Goal: Task Accomplishment & Management: Manage account settings

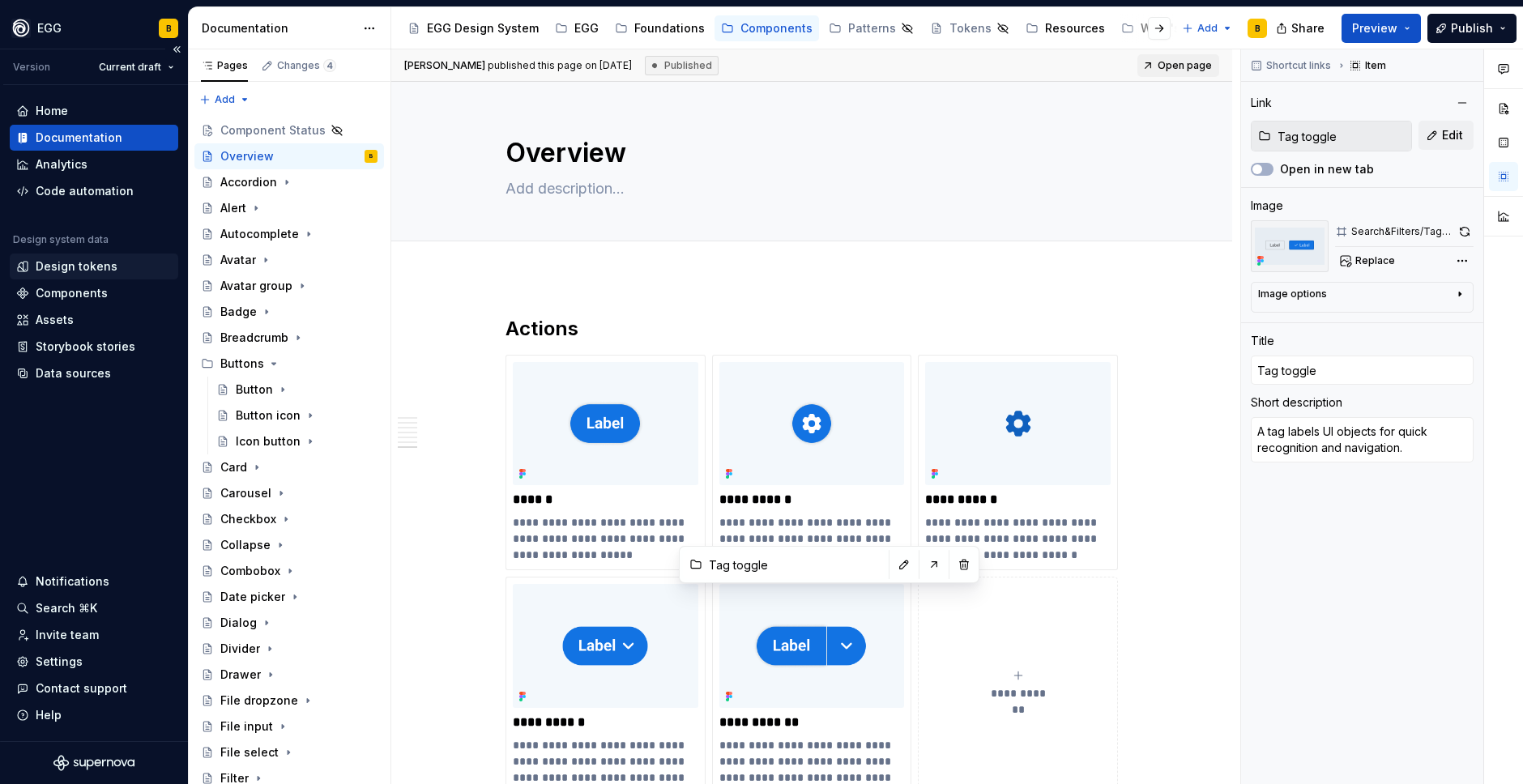
scroll to position [6235, 0]
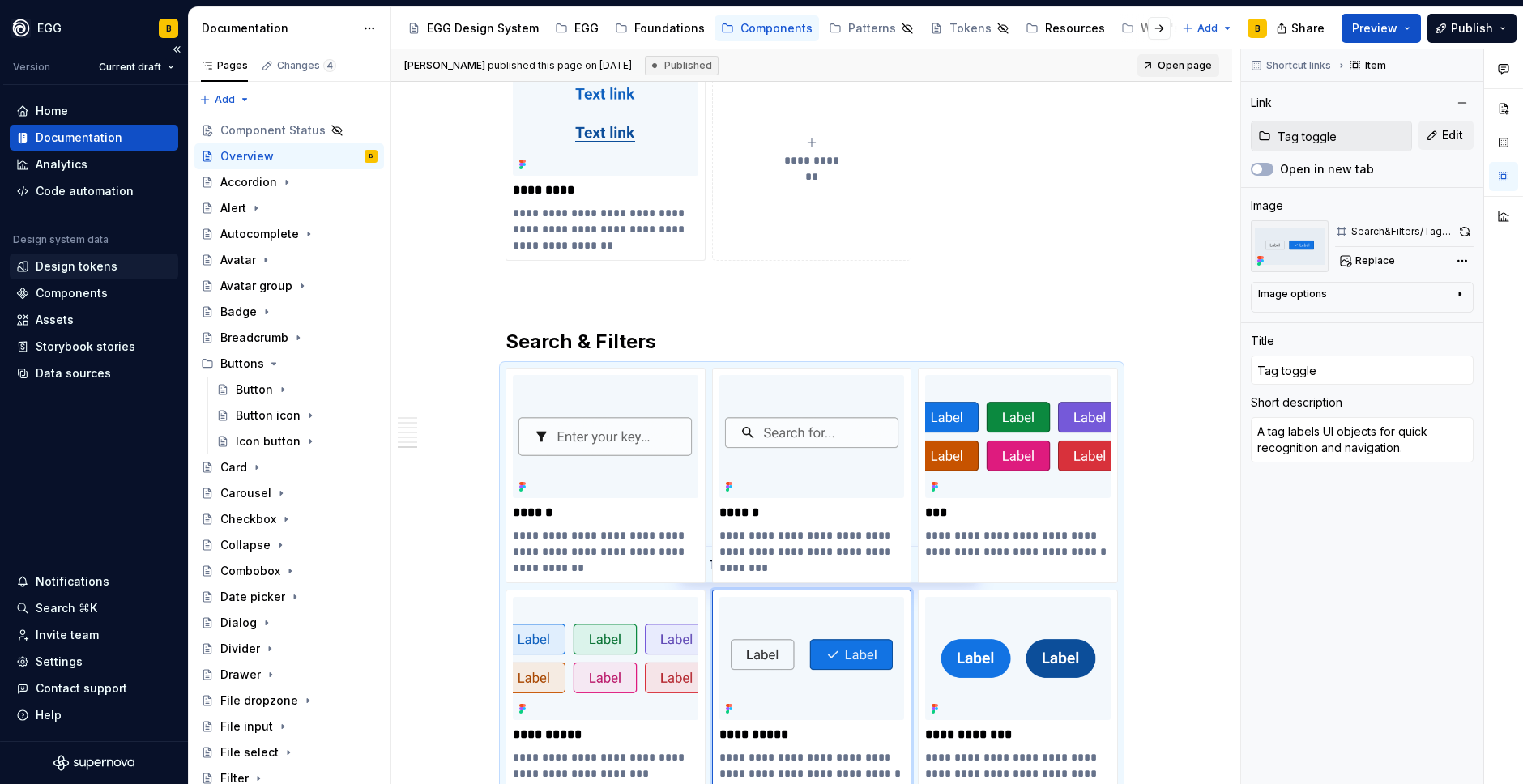
click at [63, 265] on div "Design tokens" at bounding box center [77, 267] width 82 height 16
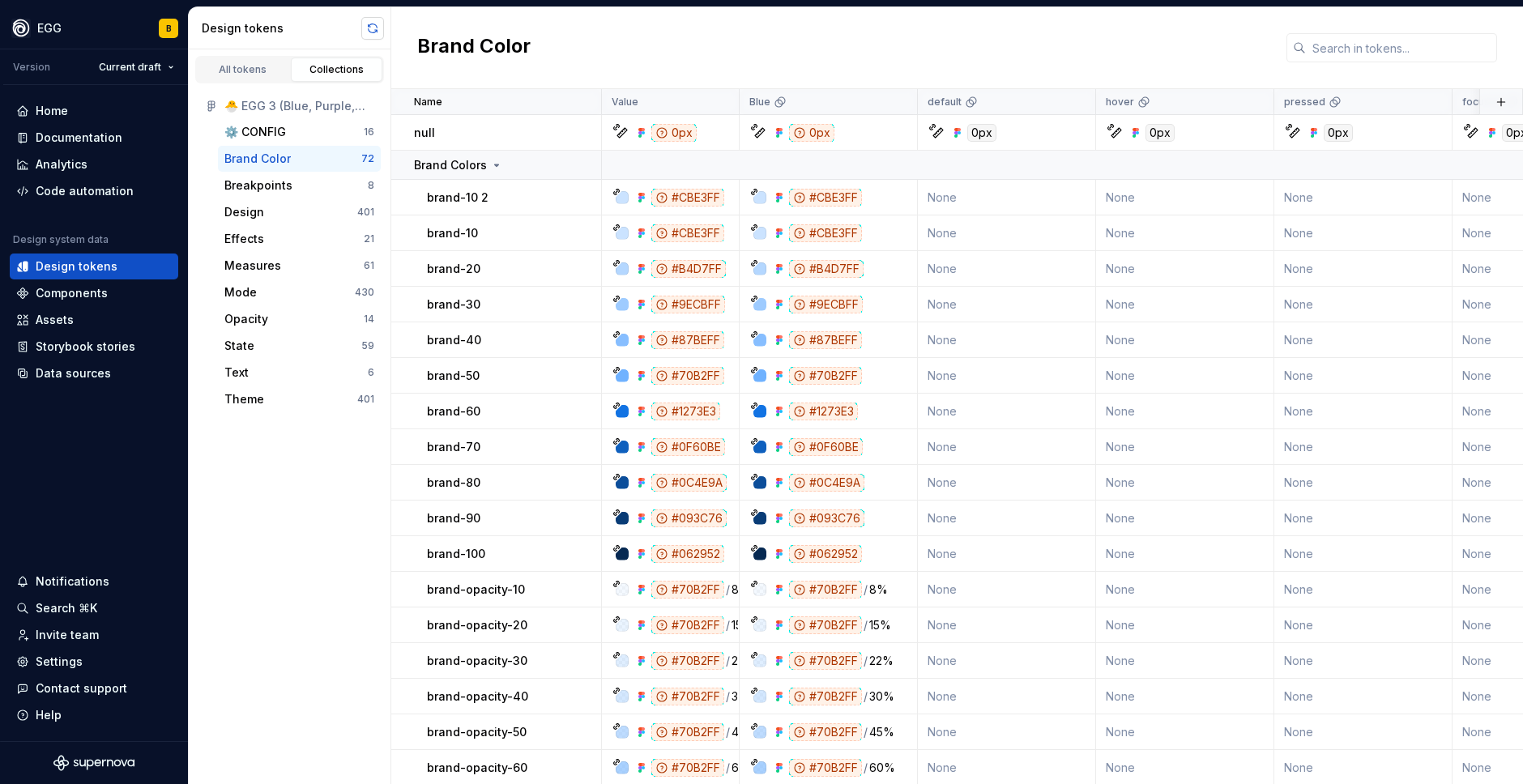
click at [371, 29] on button "button" at bounding box center [373, 29] width 23 height 23
click at [247, 63] on div "All tokens" at bounding box center [243, 69] width 81 height 13
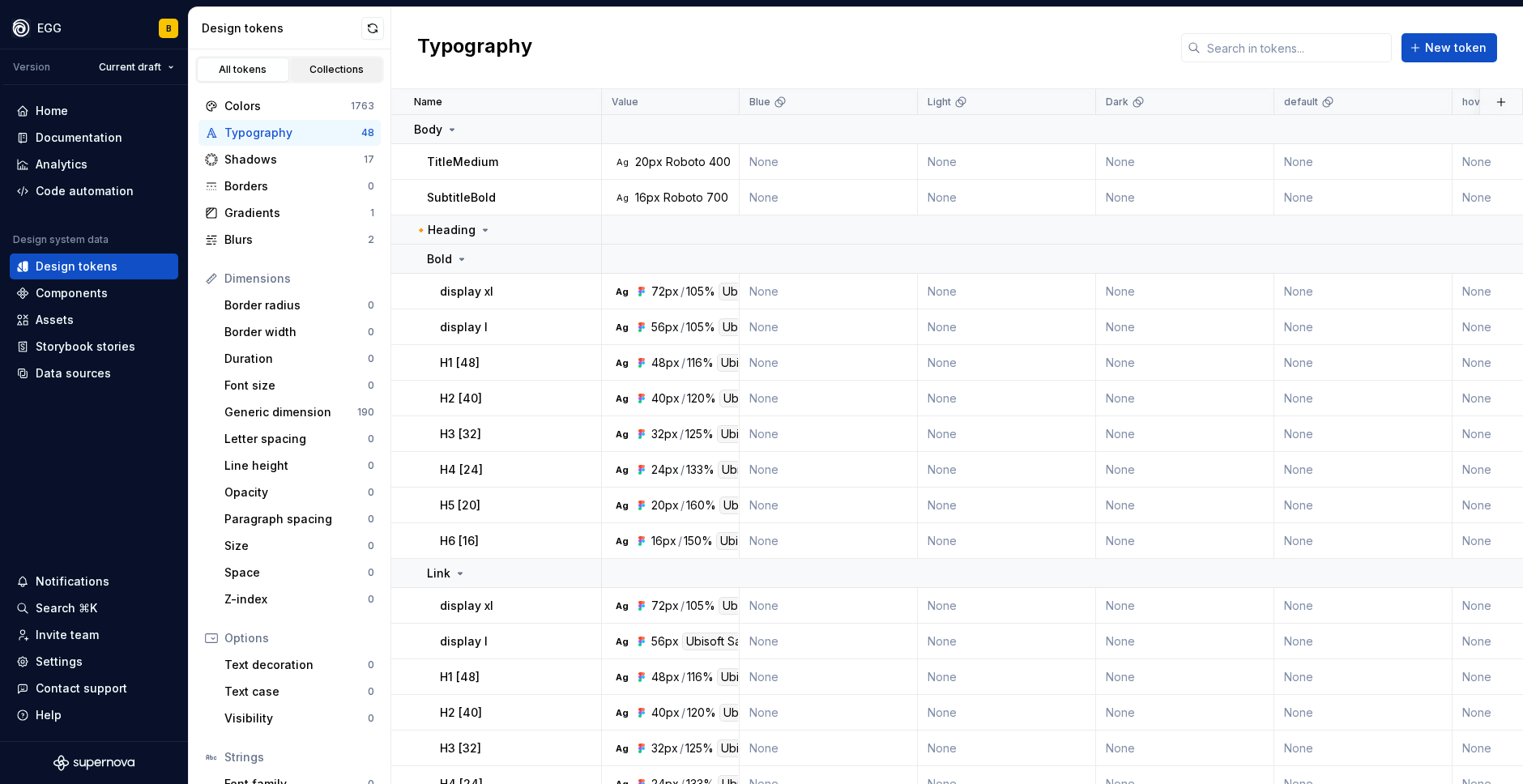
click at [323, 70] on div "Collections" at bounding box center [336, 69] width 81 height 13
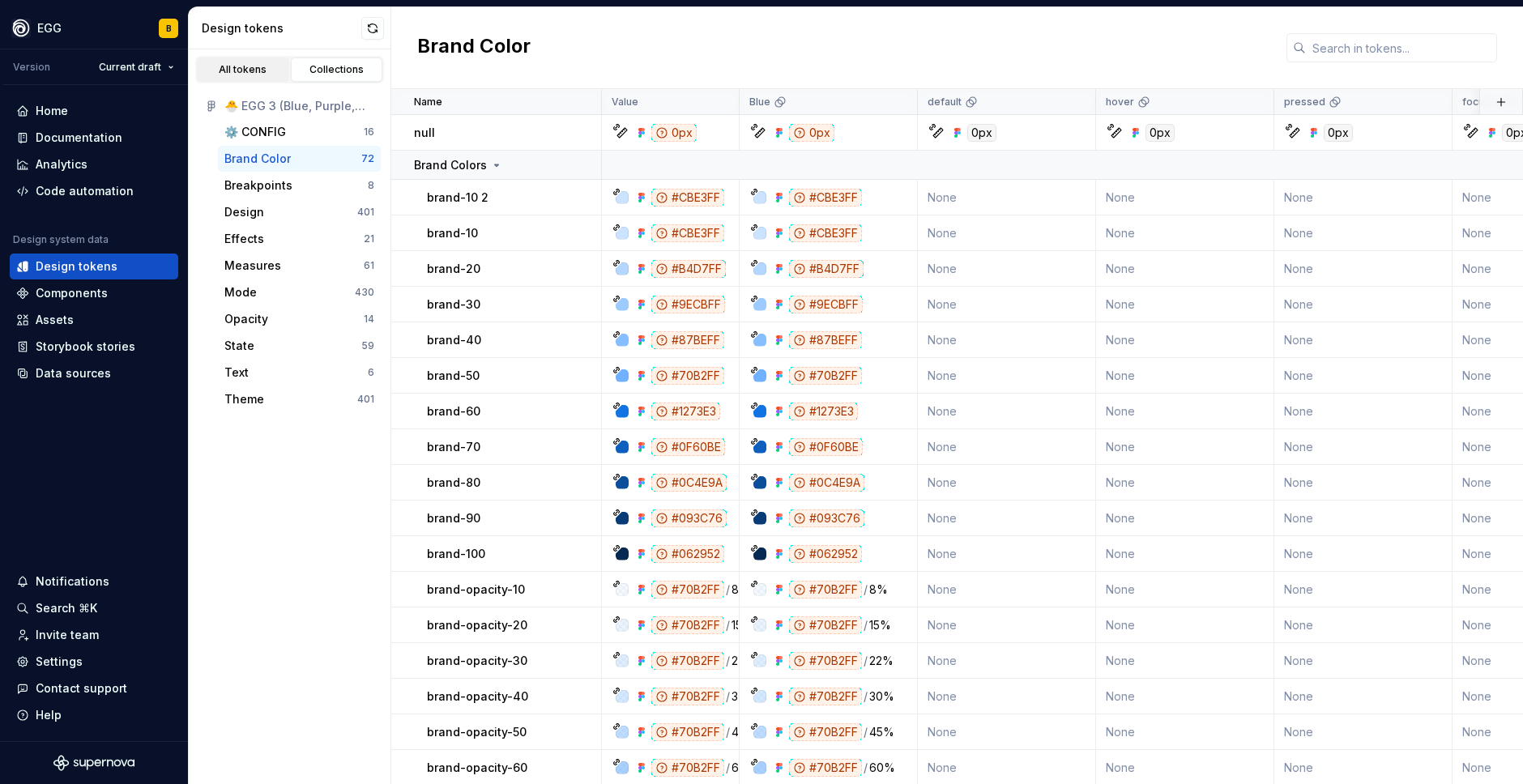
click at [244, 73] on div "All tokens" at bounding box center [243, 69] width 81 height 13
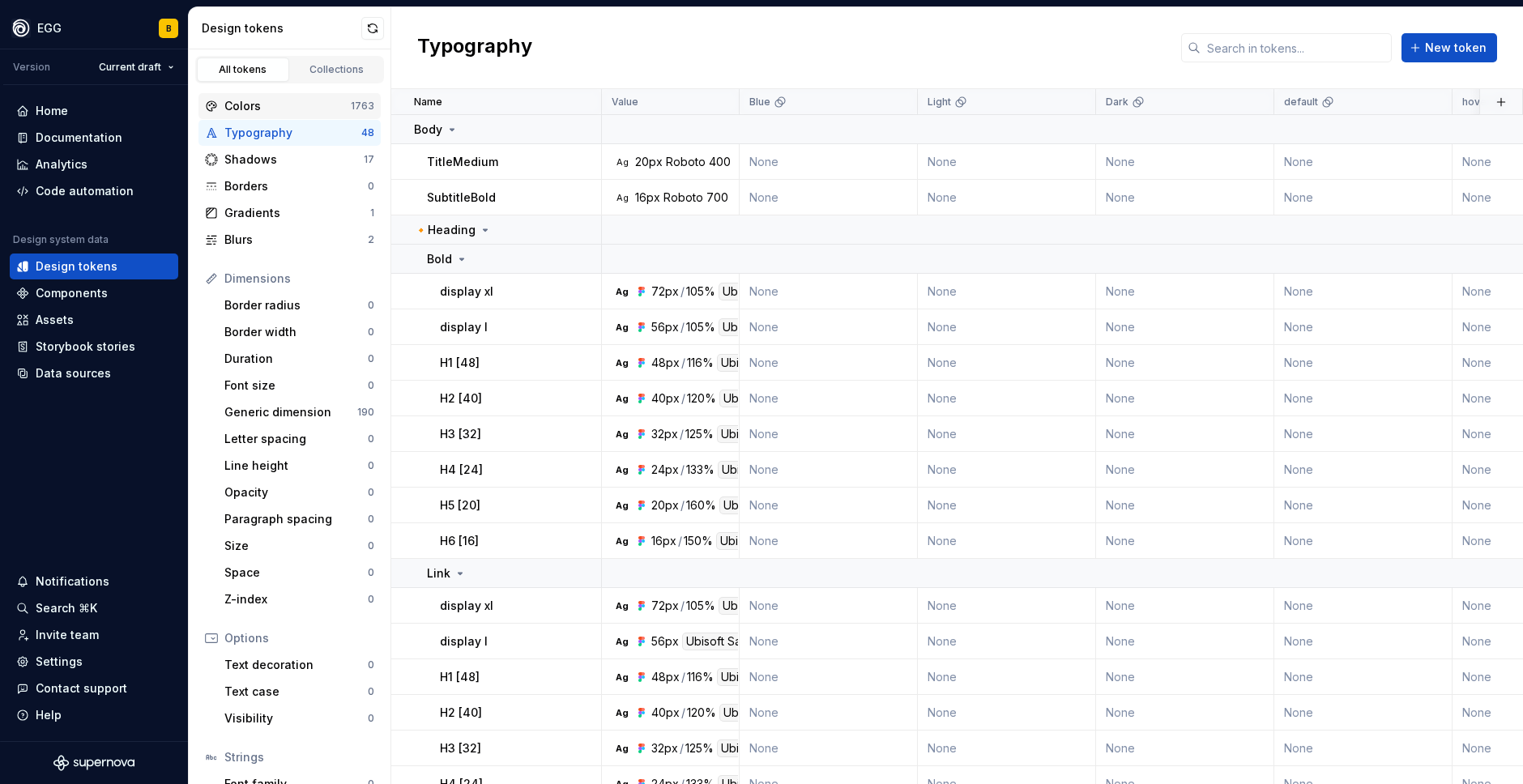
click at [256, 114] on div "Colors 1763" at bounding box center [290, 106] width 182 height 26
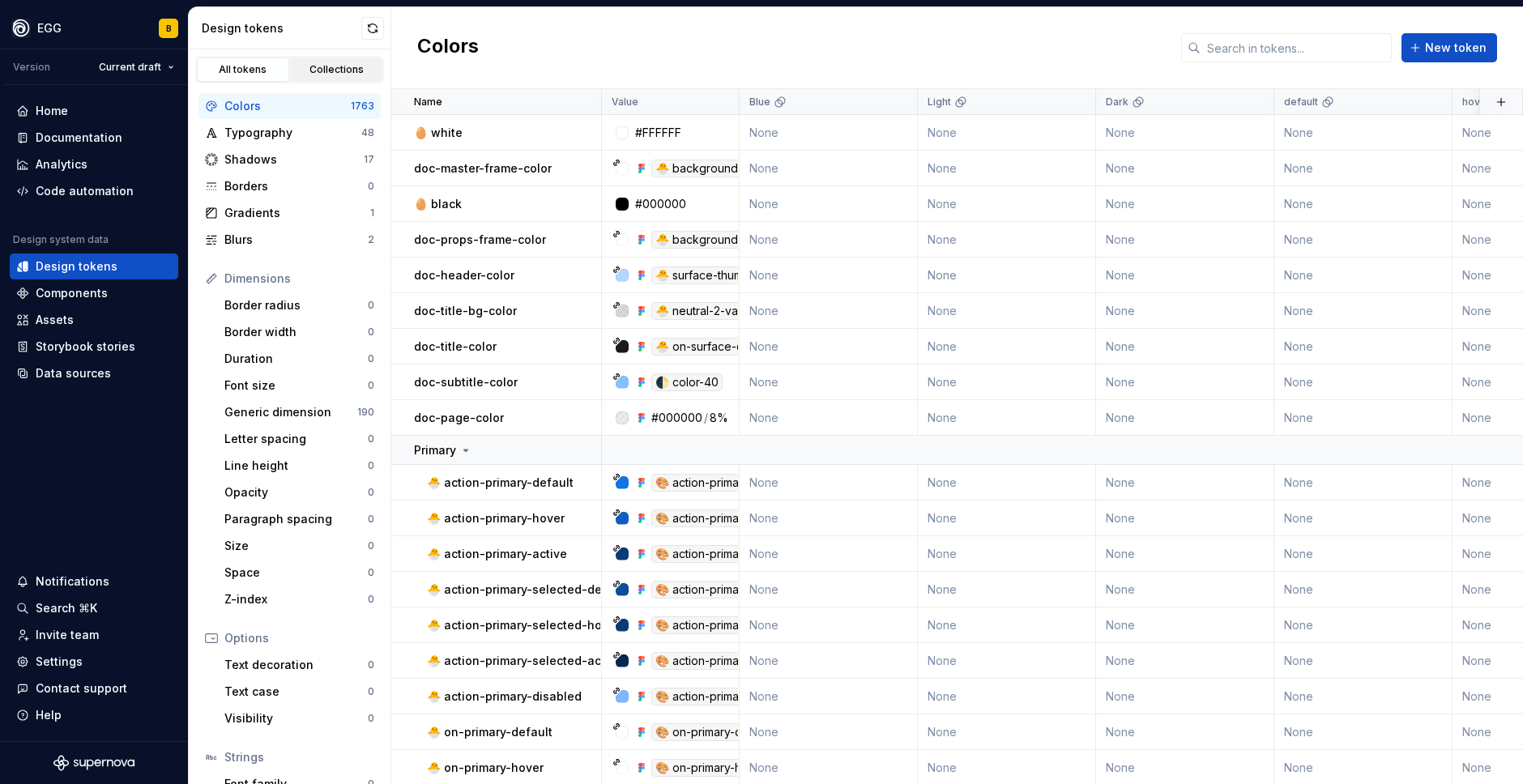
click at [323, 65] on div "Collections" at bounding box center [336, 69] width 81 height 13
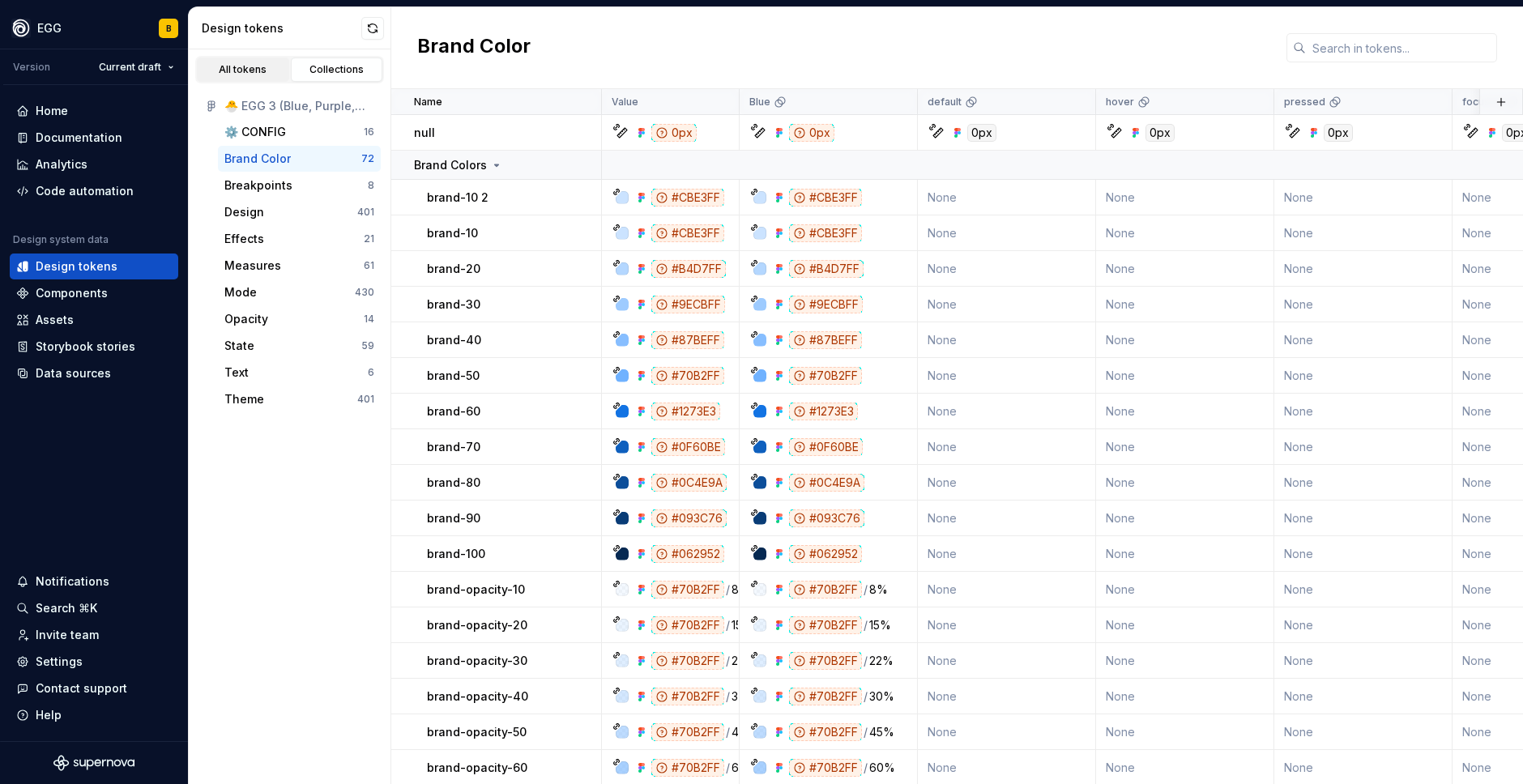
click at [248, 69] on div "All tokens" at bounding box center [243, 69] width 81 height 13
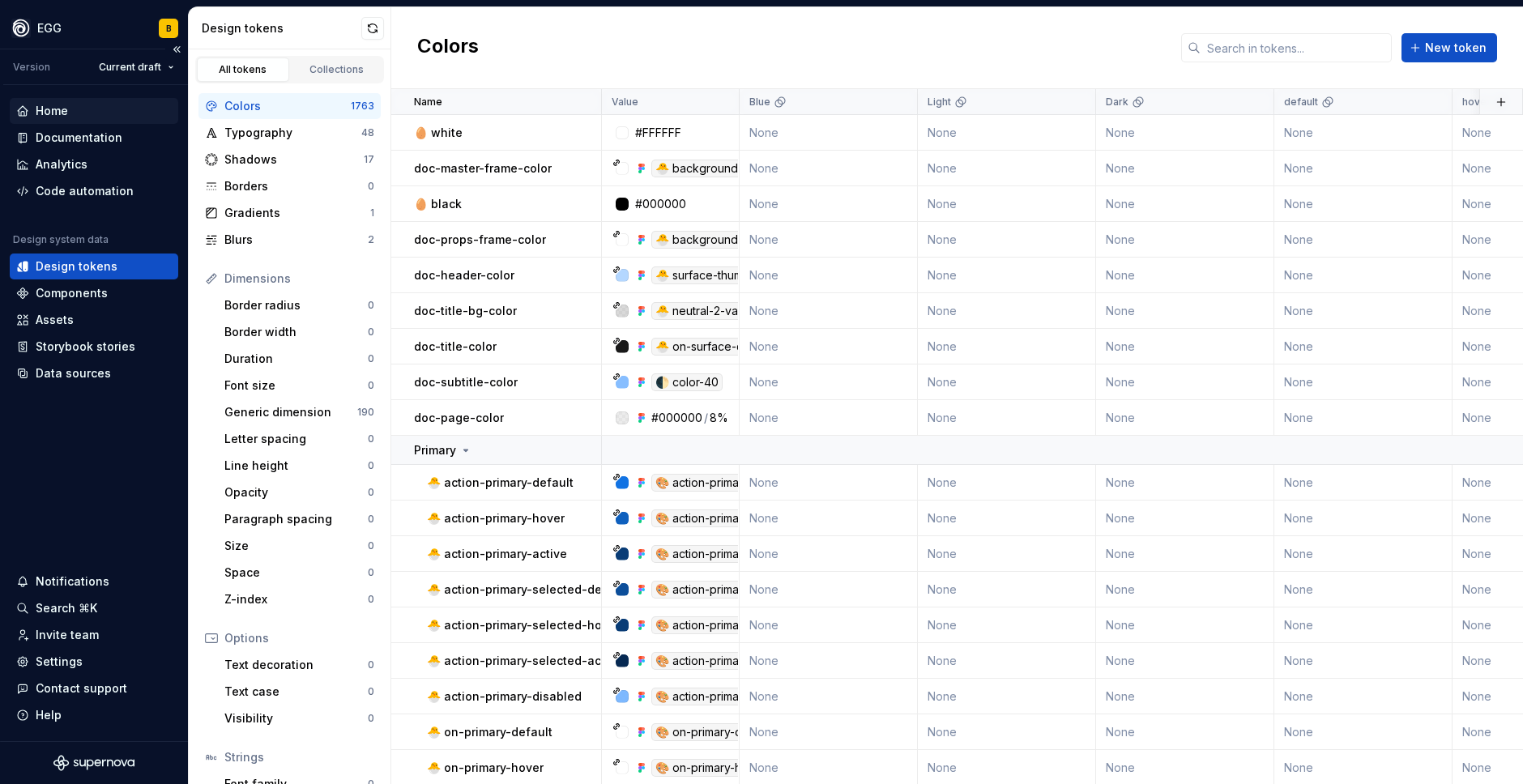
click at [43, 105] on div "Home" at bounding box center [52, 111] width 33 height 16
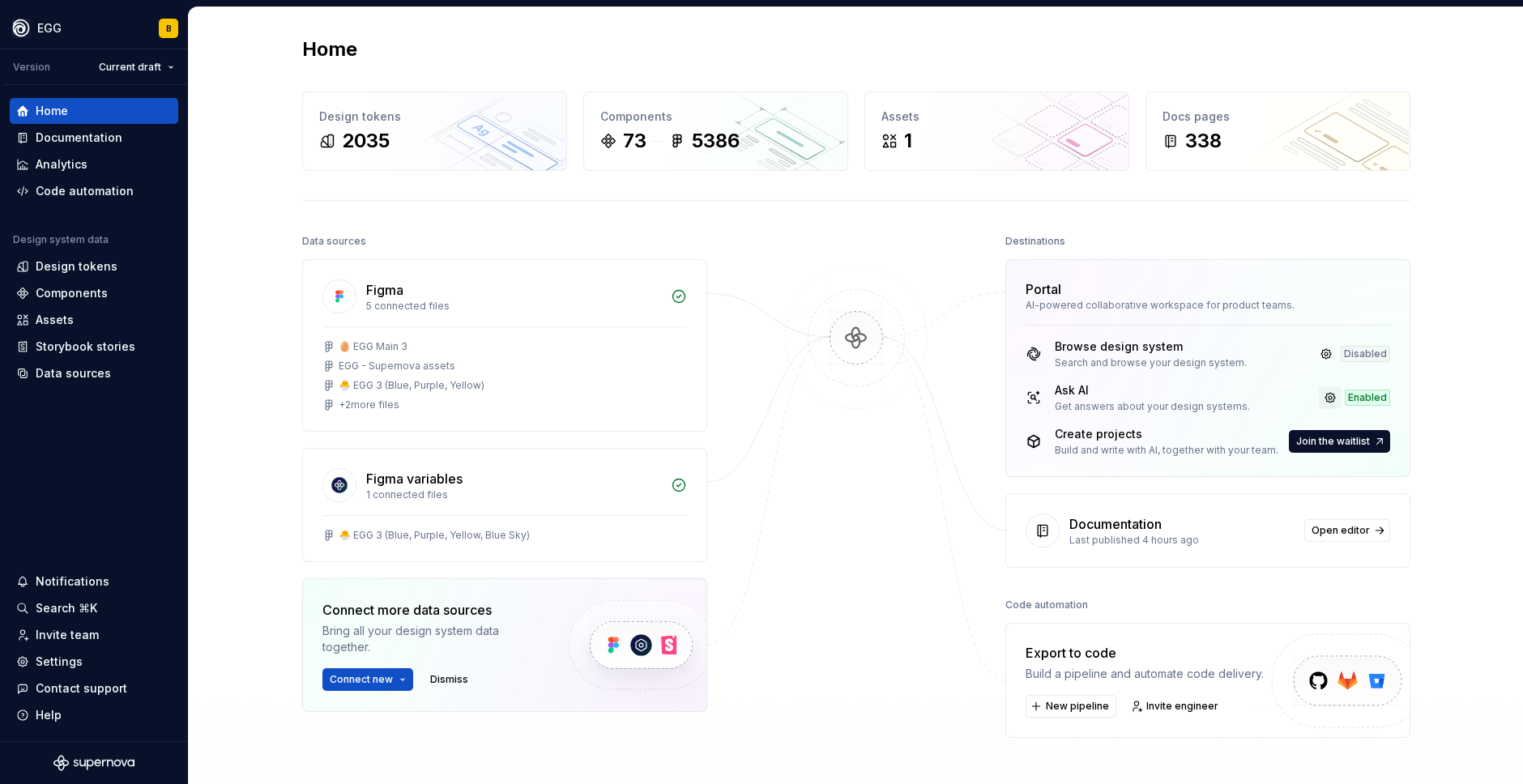
click at [1328, 397] on link at bounding box center [1330, 397] width 23 height 23
type textarea "*"
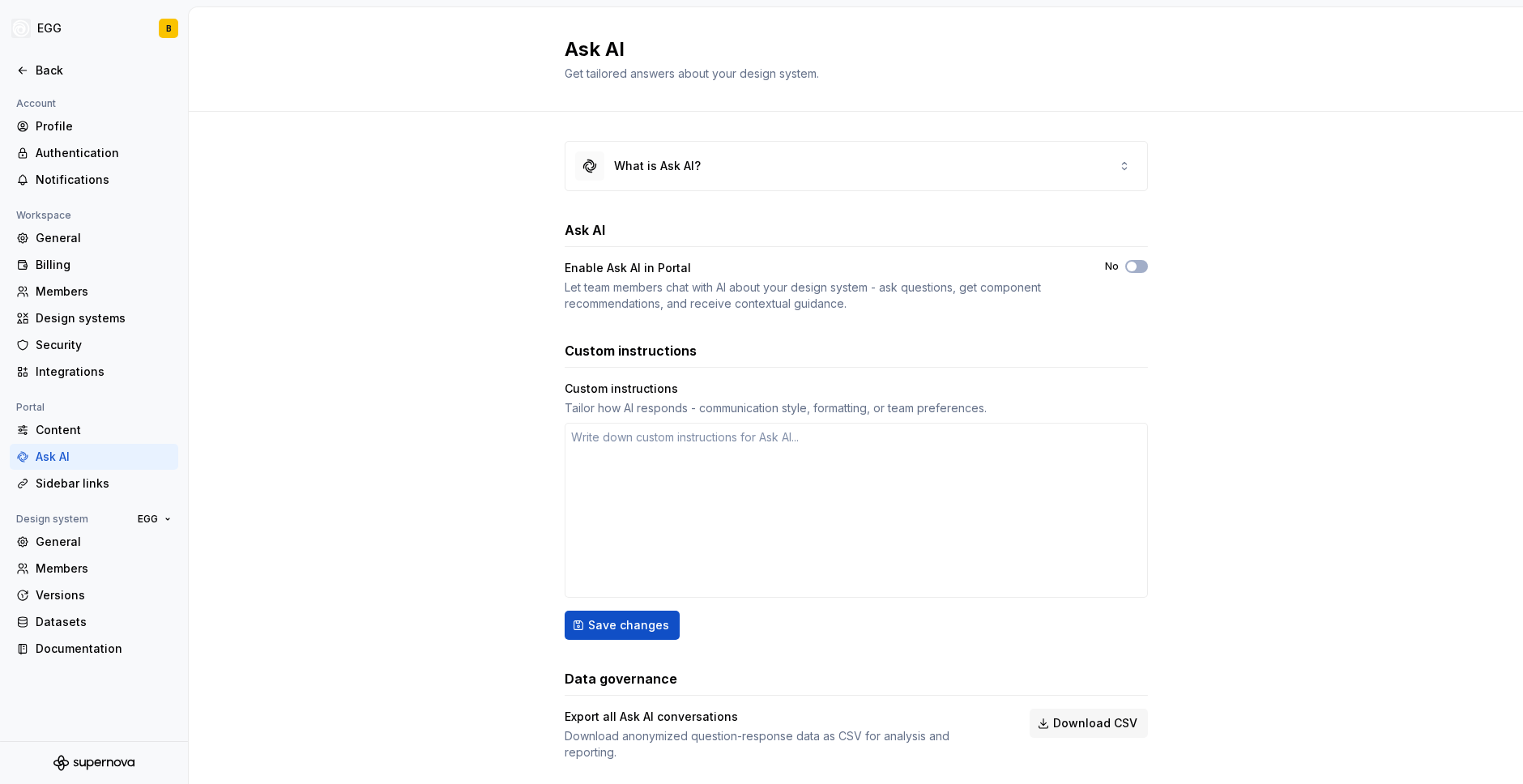
click at [298, 335] on div "What is Ask AI? Ask AI Enable Ask AI in Portal Let team members chat with AI ab…" at bounding box center [856, 467] width 1334 height 710
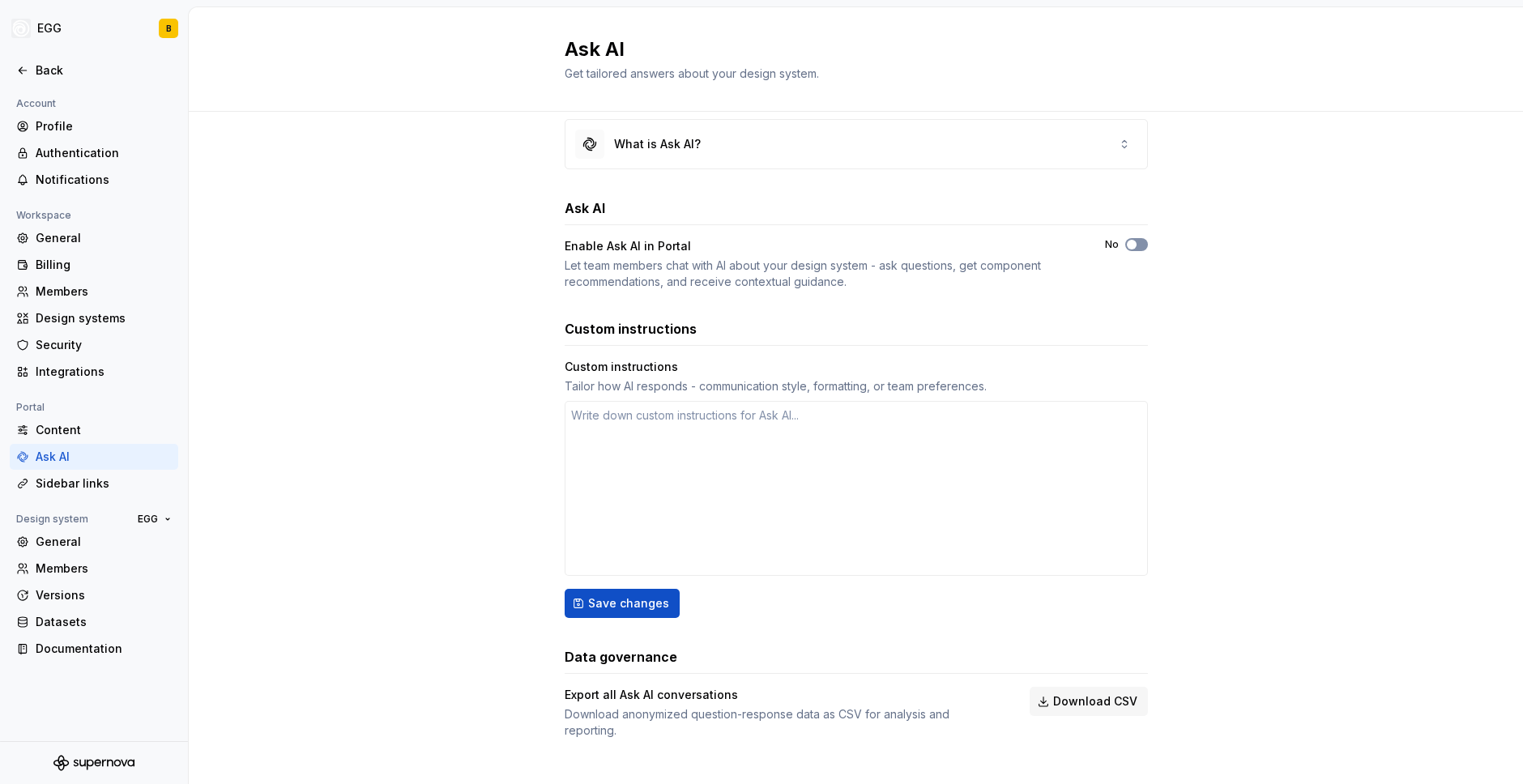
click at [1127, 246] on span "button" at bounding box center [1132, 244] width 10 height 10
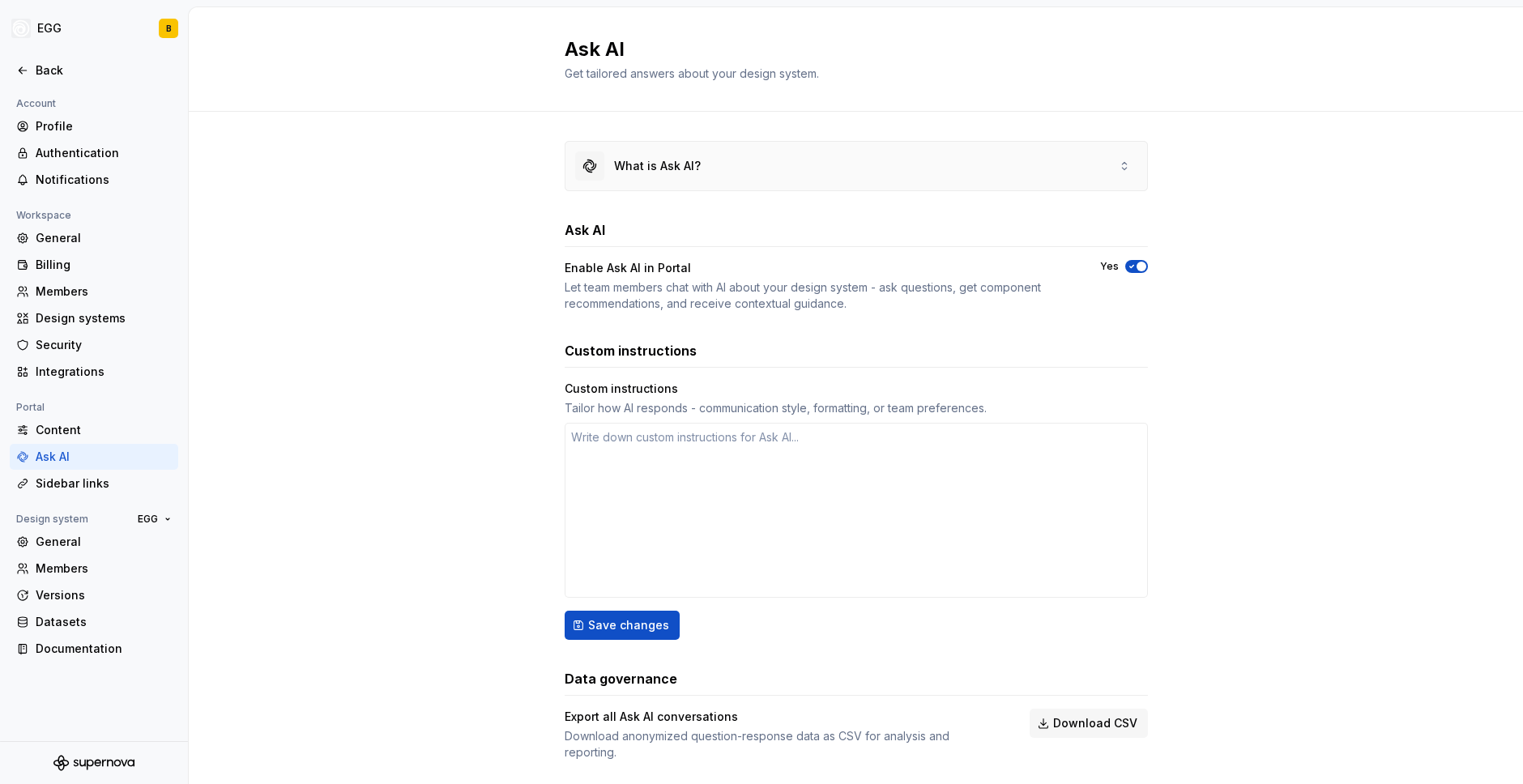
click at [1121, 164] on icon at bounding box center [1125, 166] width 13 height 13
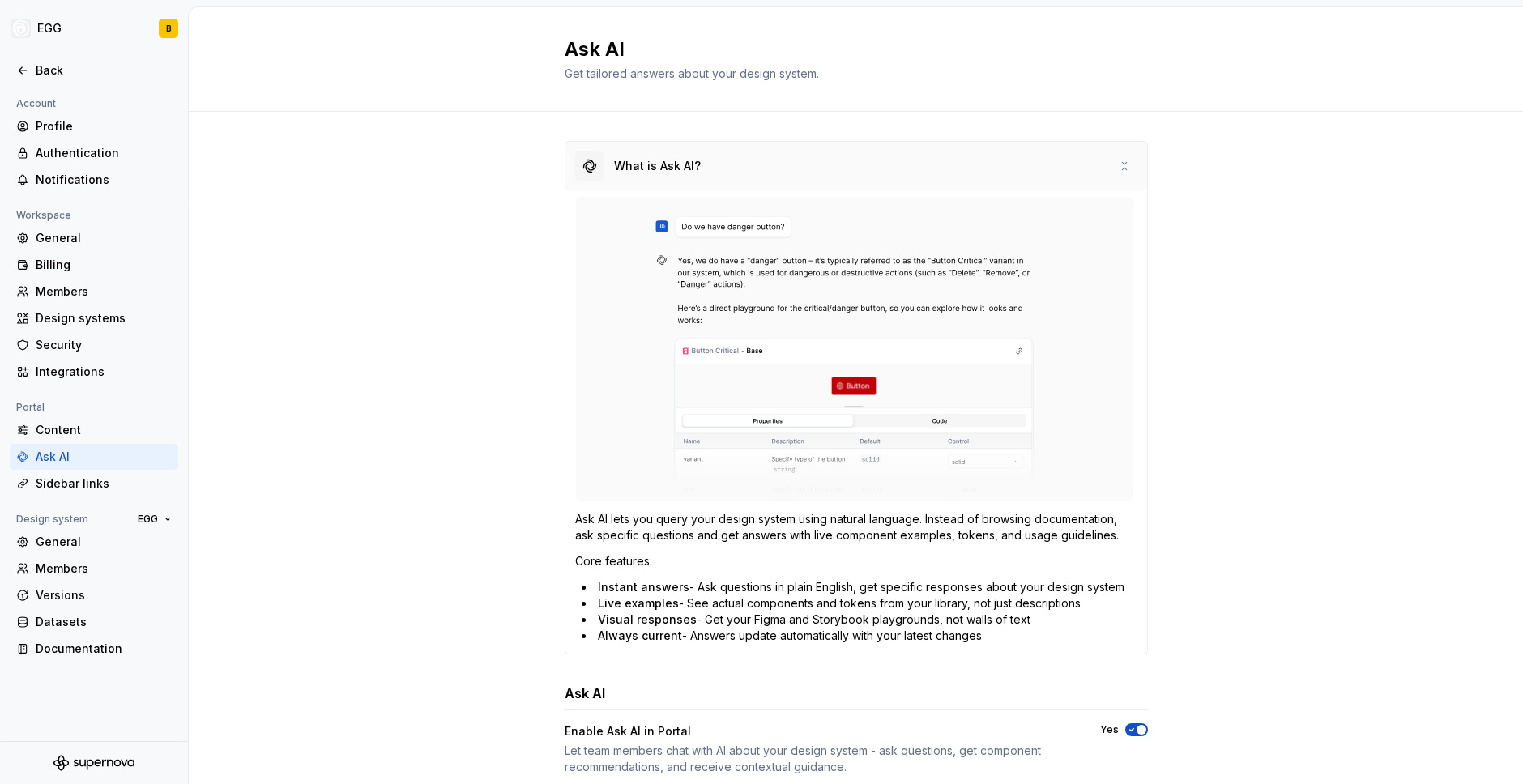
click at [1121, 164] on icon at bounding box center [1125, 166] width 13 height 13
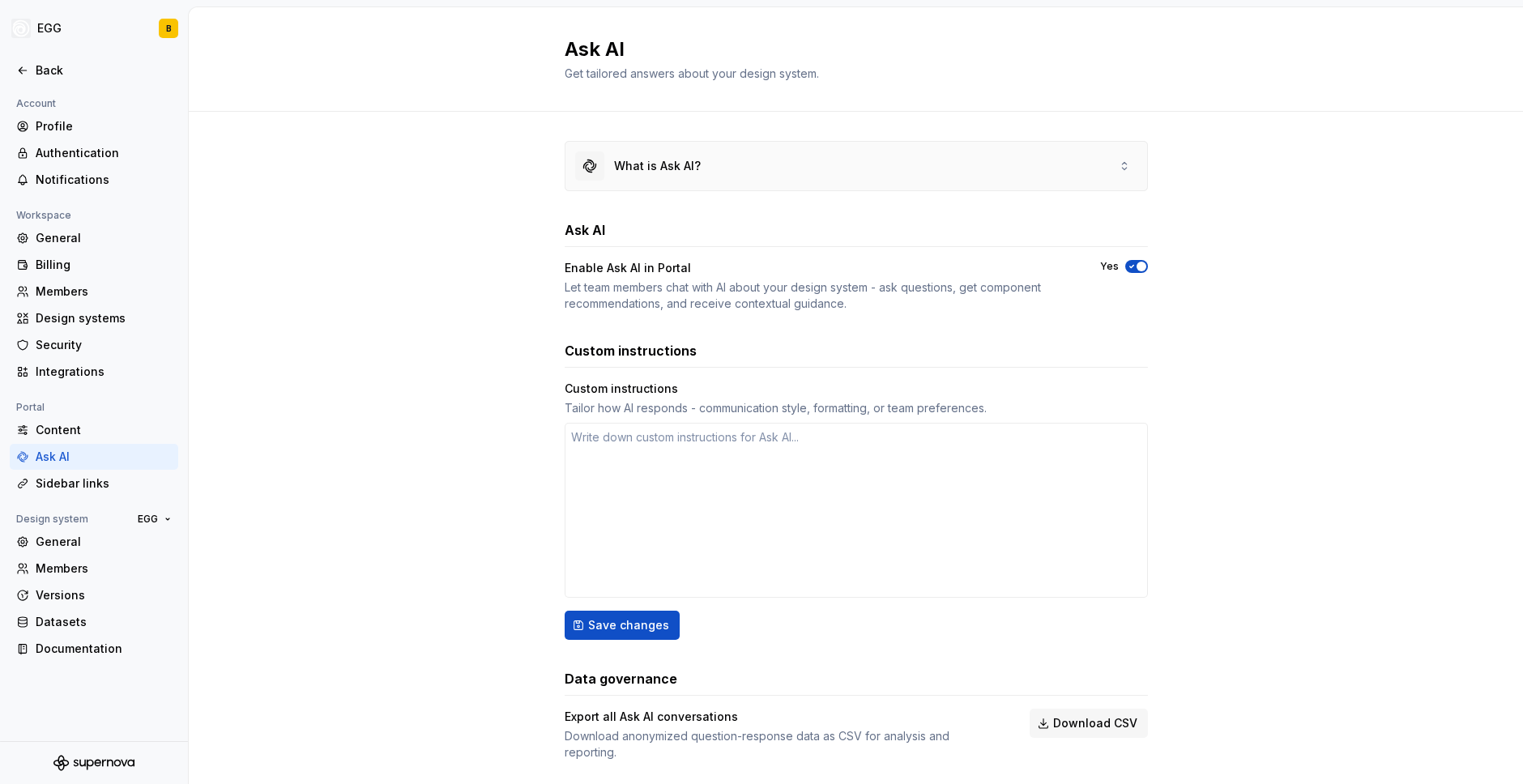
click at [1118, 163] on icon at bounding box center [1125, 166] width 13 height 13
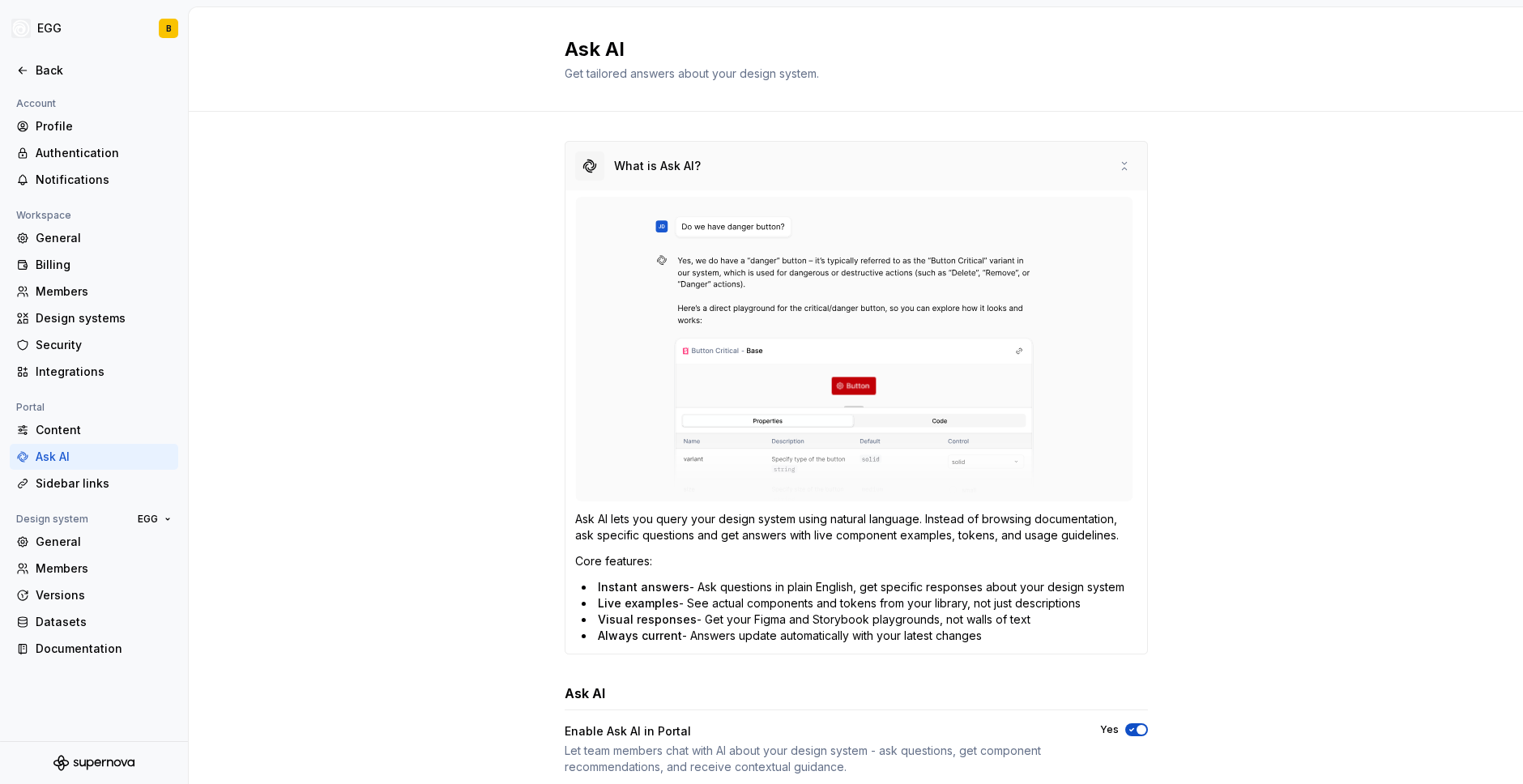
click at [1118, 163] on icon at bounding box center [1125, 166] width 13 height 13
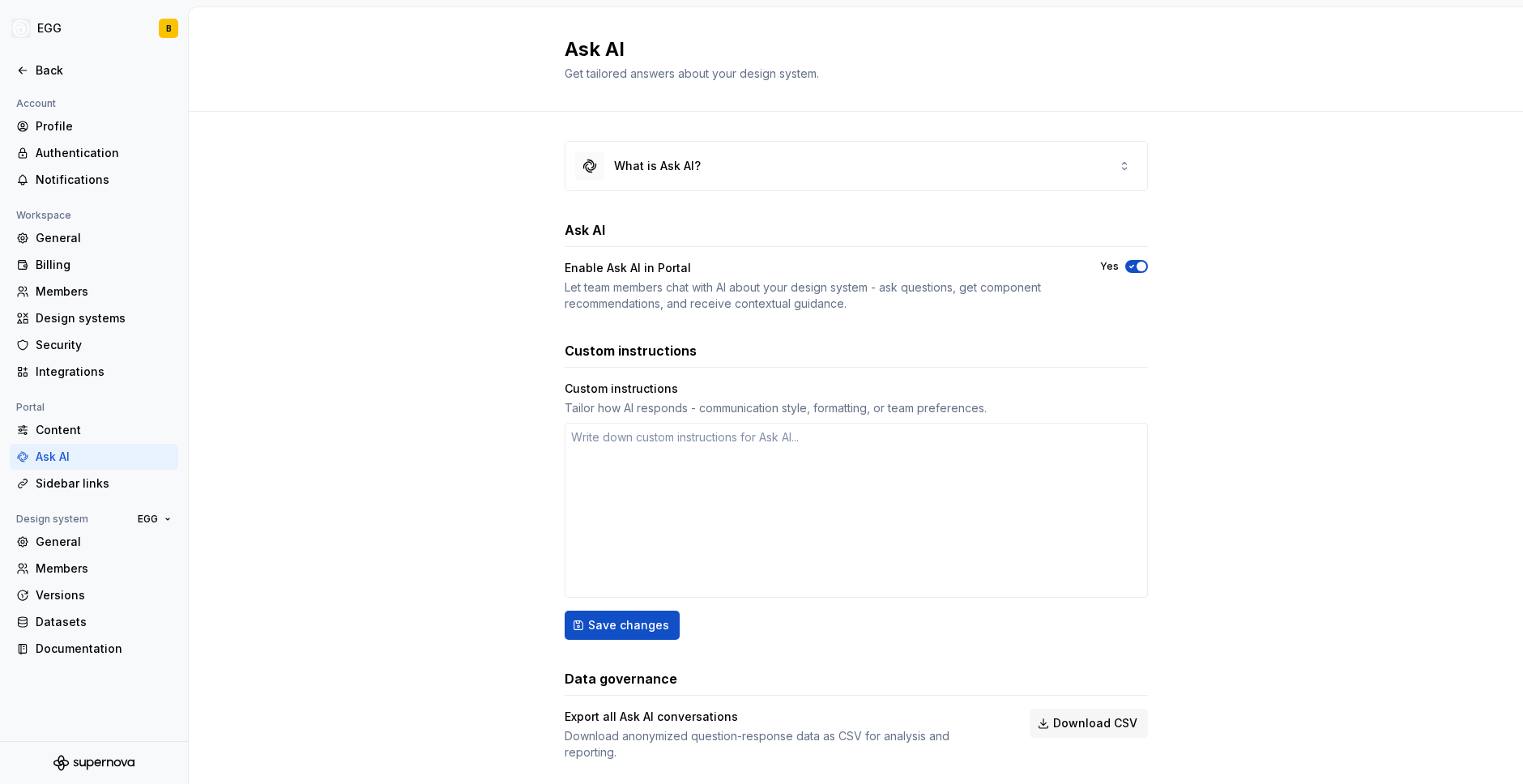
scroll to position [22, 0]
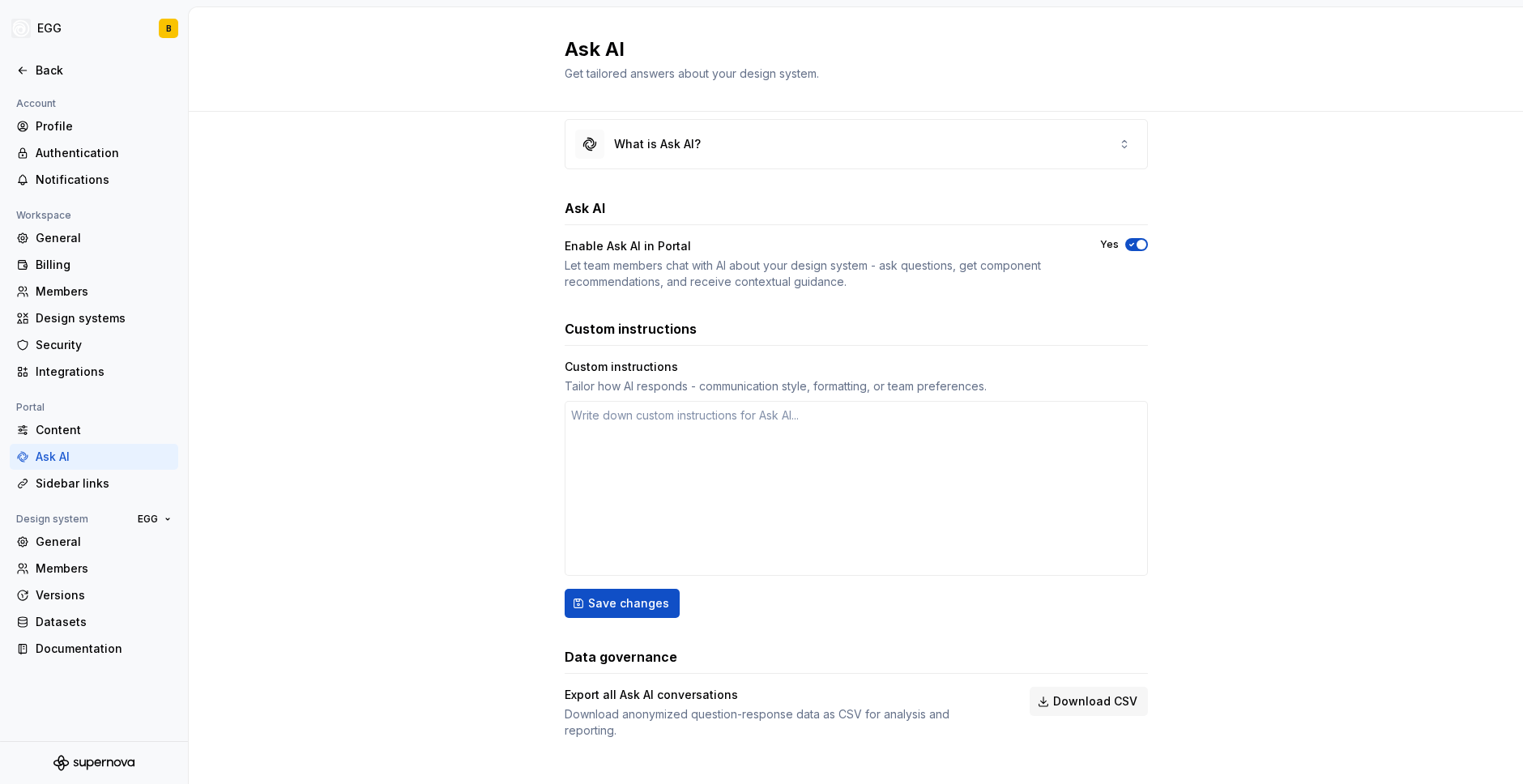
type textarea "*"
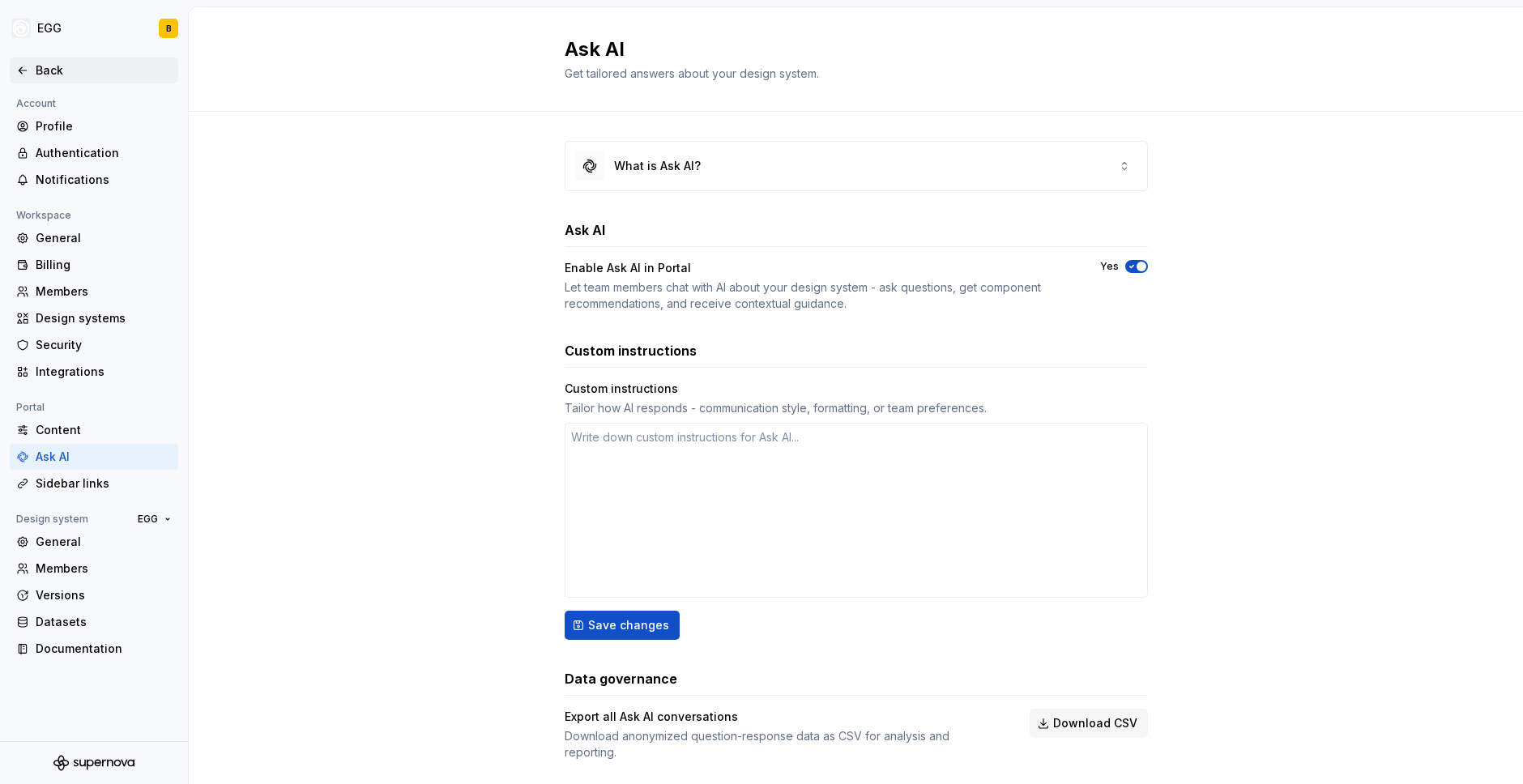
click at [48, 66] on div "Back" at bounding box center [104, 70] width 136 height 16
